Goal: Information Seeking & Learning: Learn about a topic

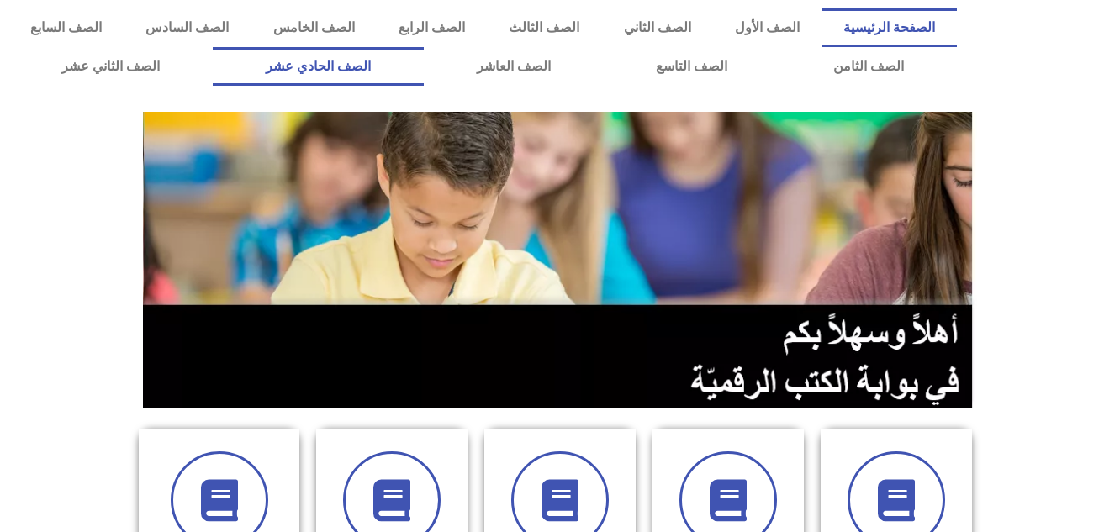
click at [424, 59] on link "الصف الحادي عشر" at bounding box center [318, 66] width 211 height 39
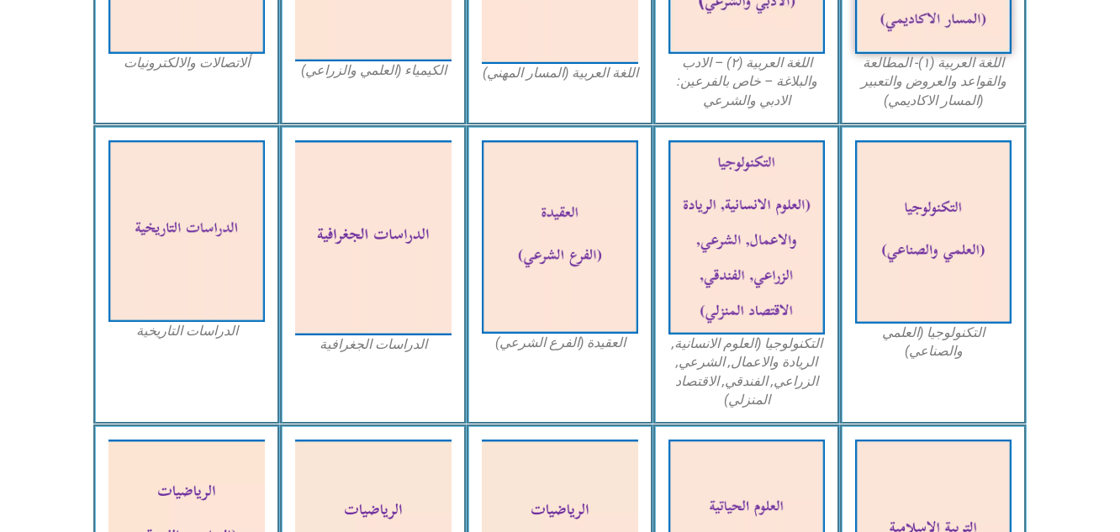
scroll to position [757, 0]
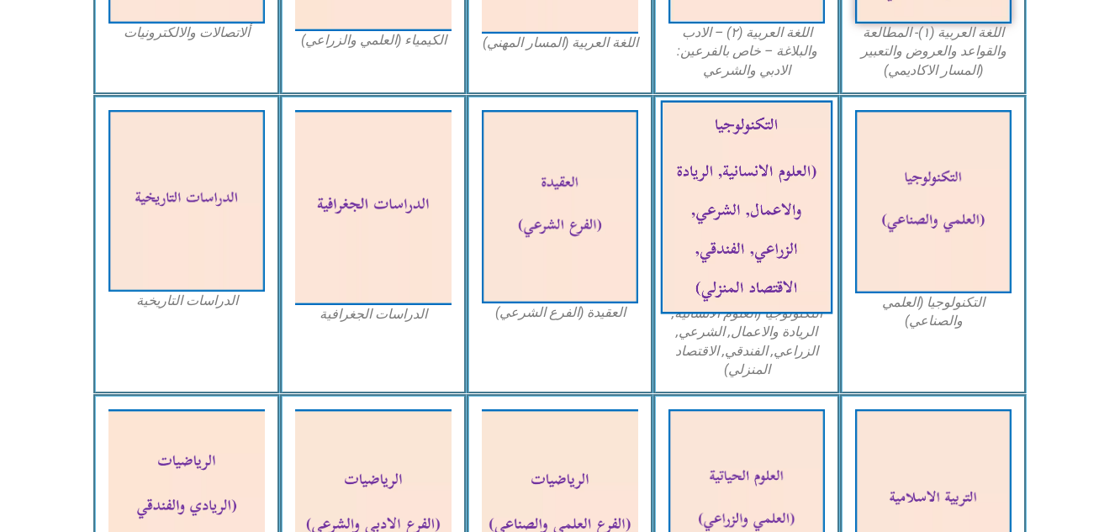
click at [772, 177] on img at bounding box center [747, 207] width 172 height 214
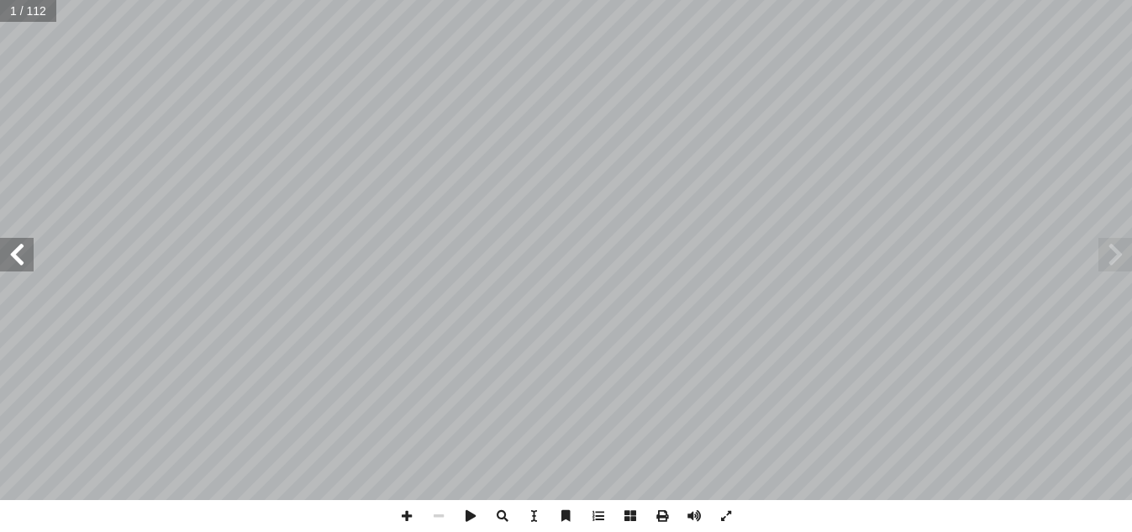
click at [24, 251] on span at bounding box center [17, 255] width 34 height 34
click at [28, 250] on span at bounding box center [17, 255] width 34 height 34
click at [33, 252] on span at bounding box center [17, 255] width 34 height 34
click at [1108, 258] on span at bounding box center [1116, 255] width 34 height 34
click at [22, 253] on span at bounding box center [17, 255] width 34 height 34
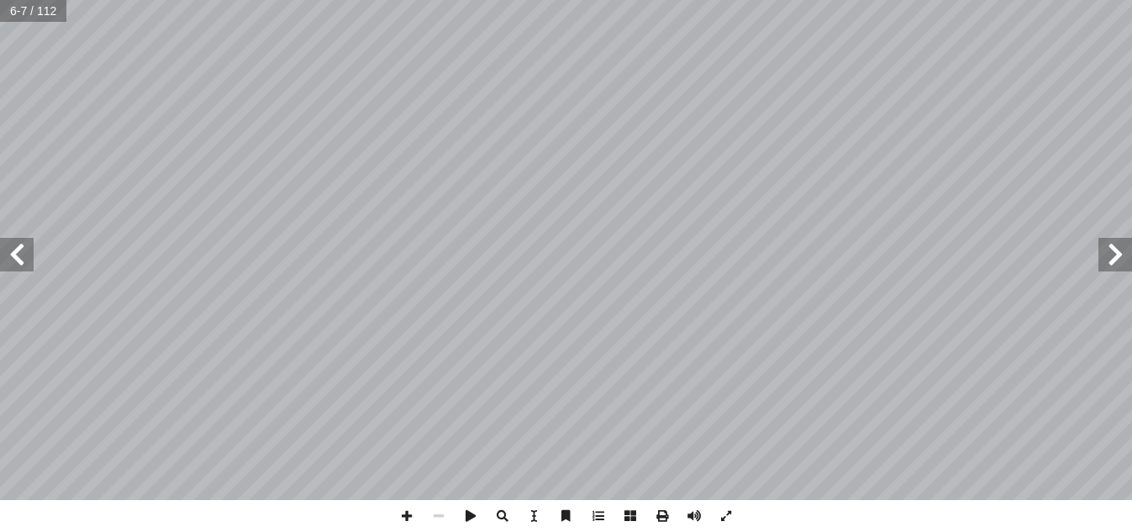
click at [22, 253] on span at bounding box center [17, 255] width 34 height 34
click at [18, 258] on span at bounding box center [17, 255] width 34 height 34
click at [1116, 240] on span at bounding box center [1116, 255] width 34 height 34
click at [437, 512] on span at bounding box center [439, 516] width 32 height 32
click at [498, 510] on span at bounding box center [503, 516] width 32 height 32
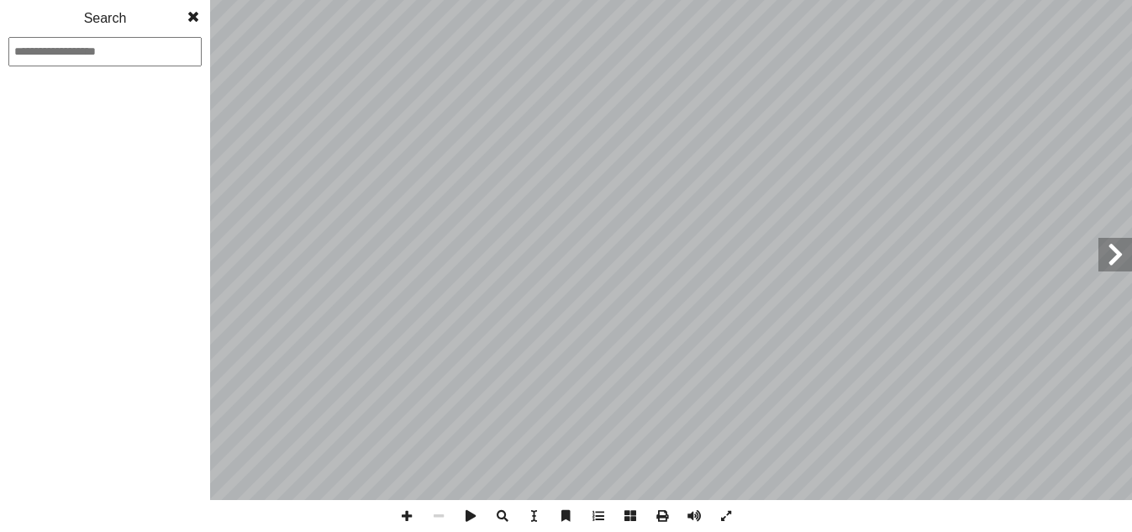
click at [498, 510] on span at bounding box center [503, 516] width 32 height 32
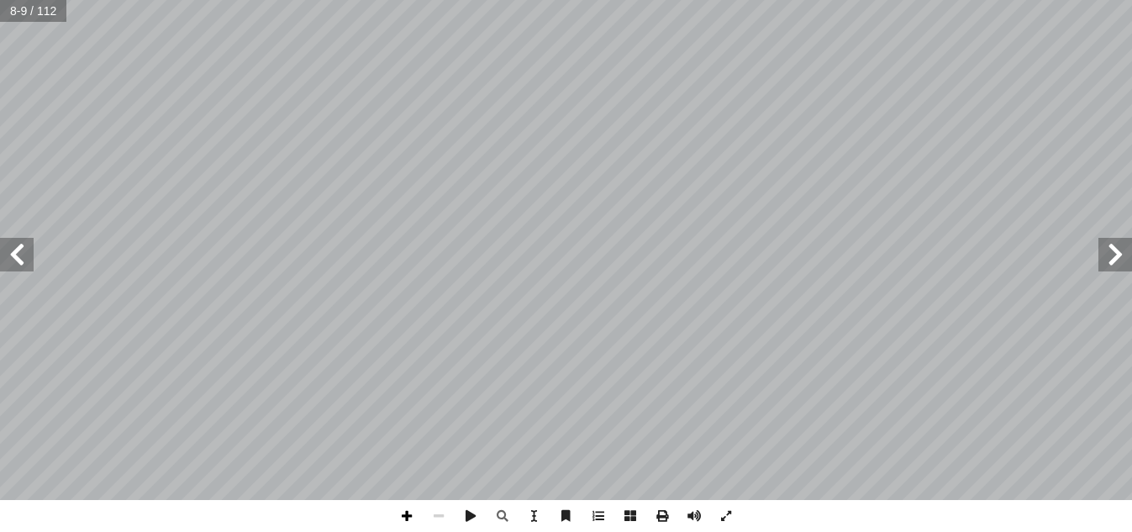
click at [406, 514] on span at bounding box center [407, 516] width 32 height 32
click at [408, 513] on span at bounding box center [407, 516] width 32 height 32
click at [23, 256] on span at bounding box center [17, 255] width 34 height 34
click at [409, 517] on span at bounding box center [407, 516] width 32 height 32
click at [680, 509] on div "٨ الشكل مستطيلة وهي للرسم، تستخدم بيضاء ورقة الرسم: ورقة . ً دائما ثابتة عرضها …" at bounding box center [566, 266] width 1132 height 532
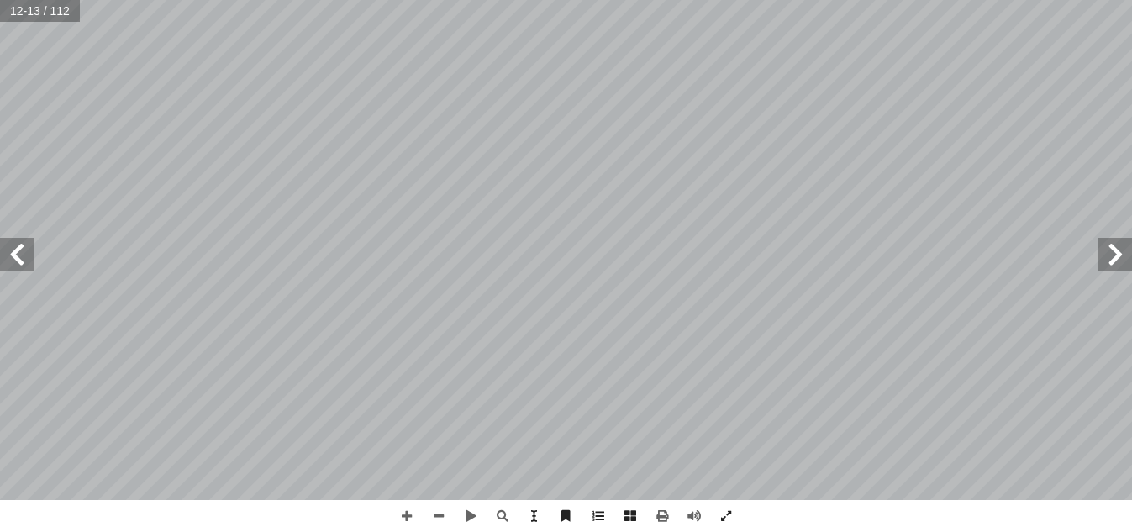
click at [20, 257] on span at bounding box center [17, 255] width 34 height 34
click at [18, 260] on span at bounding box center [17, 255] width 34 height 34
